Goal: Entertainment & Leisure: Consume media (video, audio)

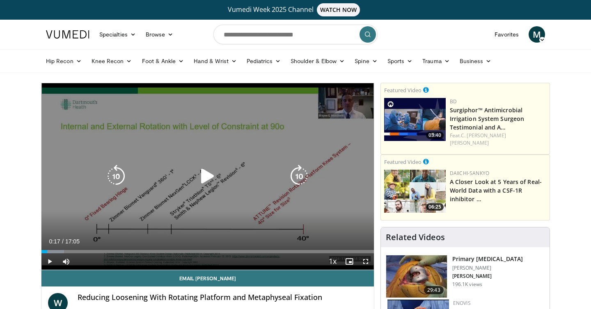
click at [207, 167] on icon "Video Player" at bounding box center [207, 176] width 23 height 23
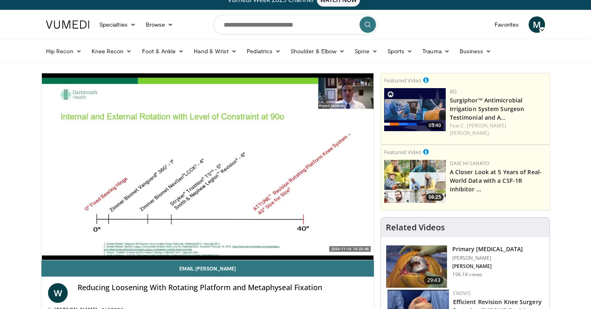
scroll to position [11, 0]
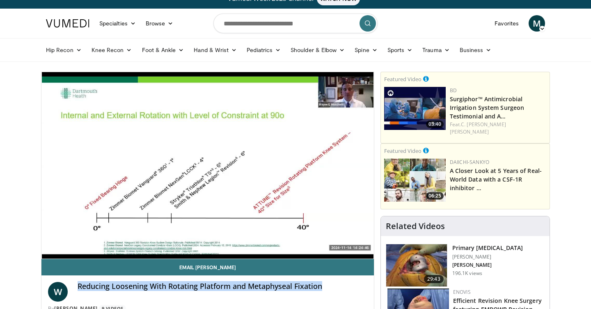
drag, startPoint x: 79, startPoint y: 287, endPoint x: 326, endPoint y: 288, distance: 246.9
click at [326, 288] on h4 "Reducing Loosening With Rotating Platform and Metaphyseal Fixation" at bounding box center [223, 286] width 290 height 9
copy h4 "Reducing Loosening With Rotating Platform and Metaphyseal Fixation"
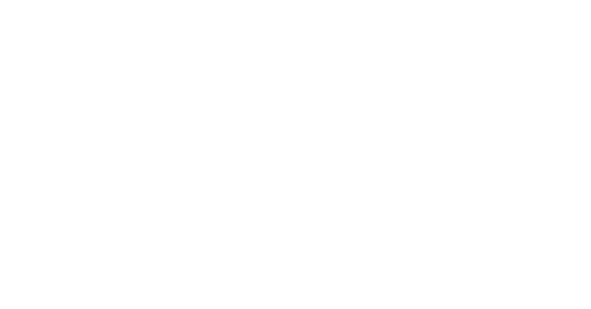
scroll to position [9, 0]
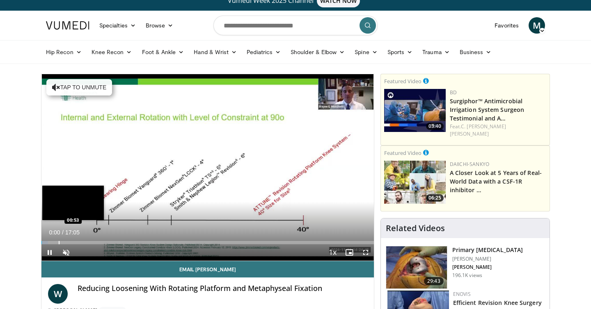
click at [59, 242] on div "Progress Bar" at bounding box center [59, 242] width 1 height 3
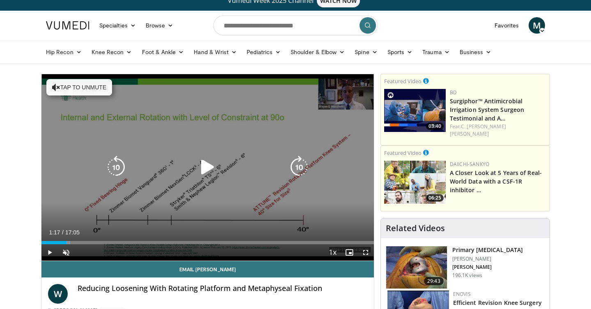
click at [66, 242] on div "Progress Bar" at bounding box center [63, 242] width 13 height 3
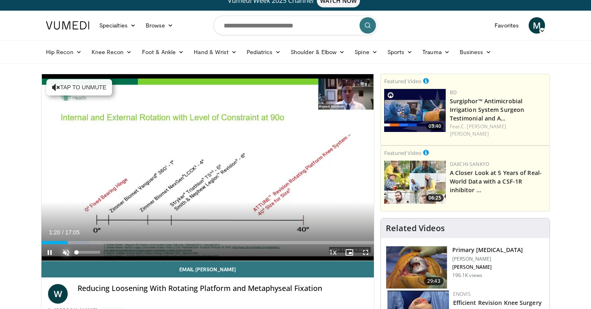
click at [63, 249] on span "Video Player" at bounding box center [66, 252] width 16 height 16
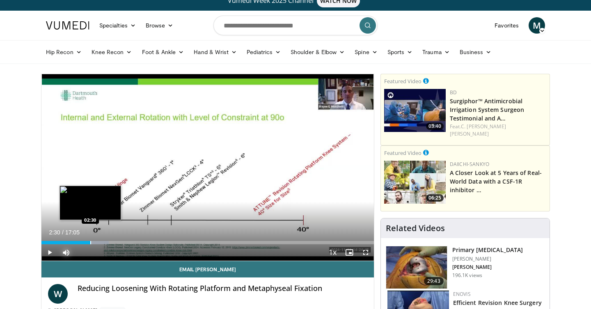
click at [90, 243] on div "Progress Bar" at bounding box center [90, 242] width 1 height 3
click at [94, 243] on div "Progress Bar" at bounding box center [94, 242] width 1 height 3
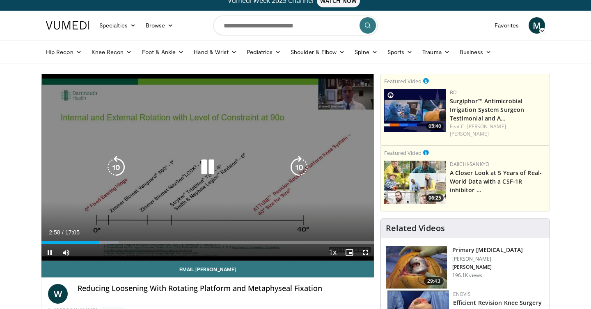
click at [196, 172] on icon "Video Player" at bounding box center [207, 167] width 23 height 23
click at [192, 162] on div "Video Player" at bounding box center [207, 167] width 199 height 16
click at [200, 163] on icon "Video Player" at bounding box center [207, 167] width 23 height 23
click at [192, 164] on div "Video Player" at bounding box center [207, 167] width 199 height 16
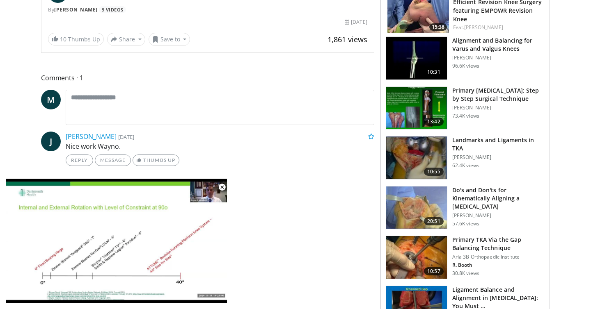
scroll to position [0, 0]
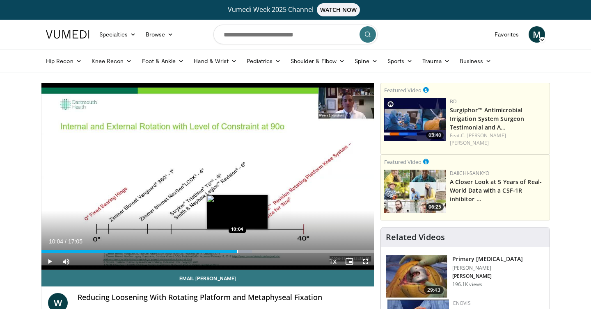
click at [237, 253] on div "Progress Bar" at bounding box center [237, 251] width 1 height 3
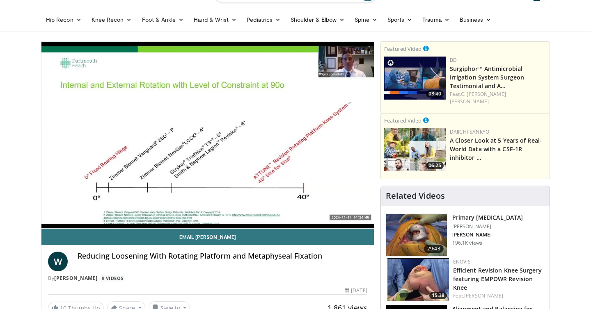
scroll to position [27, 0]
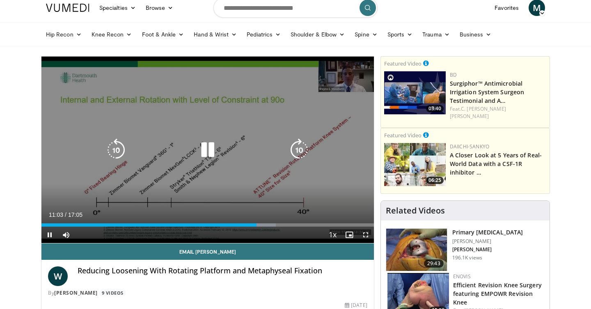
click at [209, 149] on icon "Video Player" at bounding box center [207, 150] width 23 height 23
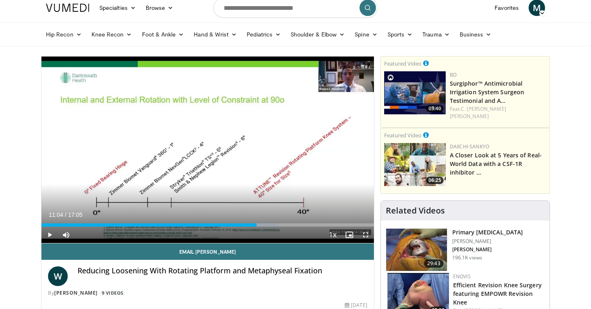
click at [206, 150] on div "10 seconds Tap to unmute" at bounding box center [207, 150] width 332 height 187
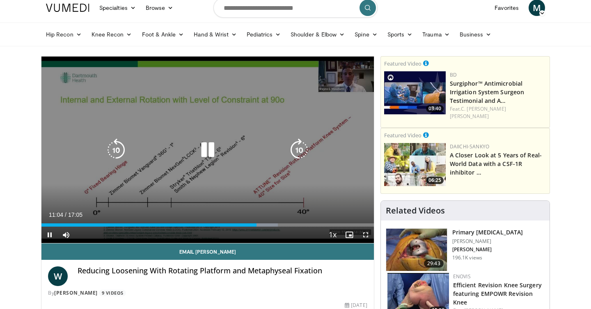
click at [208, 149] on icon "Video Player" at bounding box center [207, 150] width 23 height 23
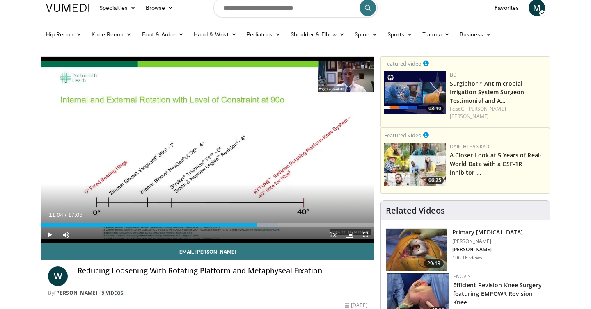
click at [206, 151] on icon "Video Player" at bounding box center [207, 150] width 23 height 23
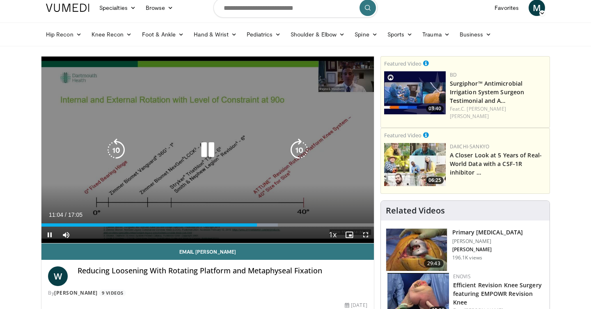
click at [208, 148] on icon "Video Player" at bounding box center [207, 150] width 23 height 23
click at [208, 149] on icon "Video Player" at bounding box center [207, 150] width 23 height 23
click at [202, 151] on icon "Video Player" at bounding box center [207, 150] width 23 height 23
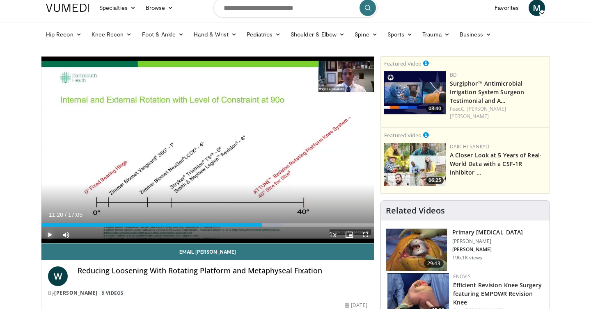
click at [50, 235] on span "Video Player" at bounding box center [49, 235] width 16 height 16
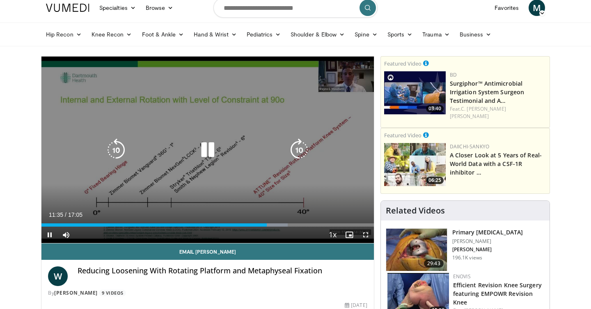
click at [207, 137] on div "10 seconds Tap to unmute" at bounding box center [207, 150] width 332 height 187
click at [207, 149] on icon "Video Player" at bounding box center [207, 150] width 23 height 23
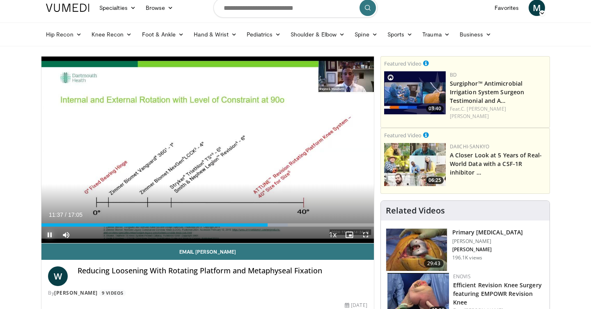
click at [50, 240] on span "Video Player" at bounding box center [49, 235] width 16 height 16
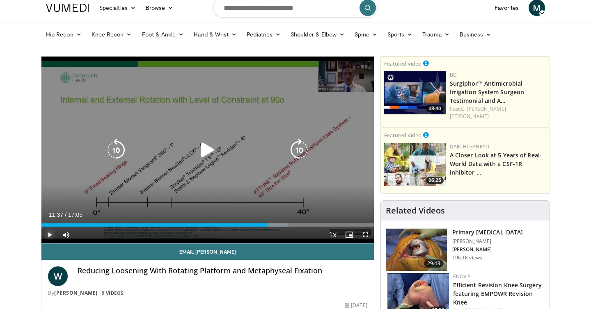
click at [41, 227] on button "Play" at bounding box center [49, 235] width 16 height 16
click at [41, 227] on button "Pause" at bounding box center [49, 235] width 16 height 16
click at [207, 170] on div "10 seconds Tap to unmute" at bounding box center [207, 150] width 332 height 187
click at [219, 159] on div "10 seconds Tap to unmute" at bounding box center [207, 150] width 332 height 187
click at [211, 152] on icon "Video Player" at bounding box center [207, 150] width 23 height 23
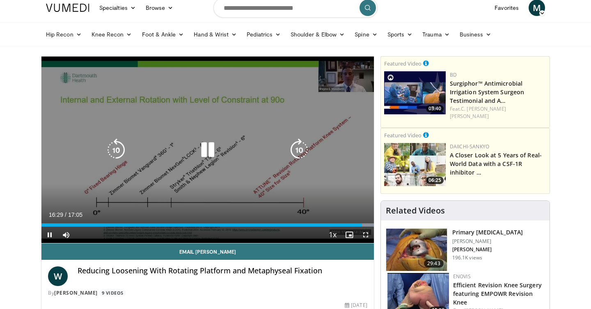
click at [202, 146] on icon "Video Player" at bounding box center [207, 150] width 23 height 23
click at [201, 146] on icon "Video Player" at bounding box center [207, 150] width 23 height 23
